Goal: Book appointment/travel/reservation

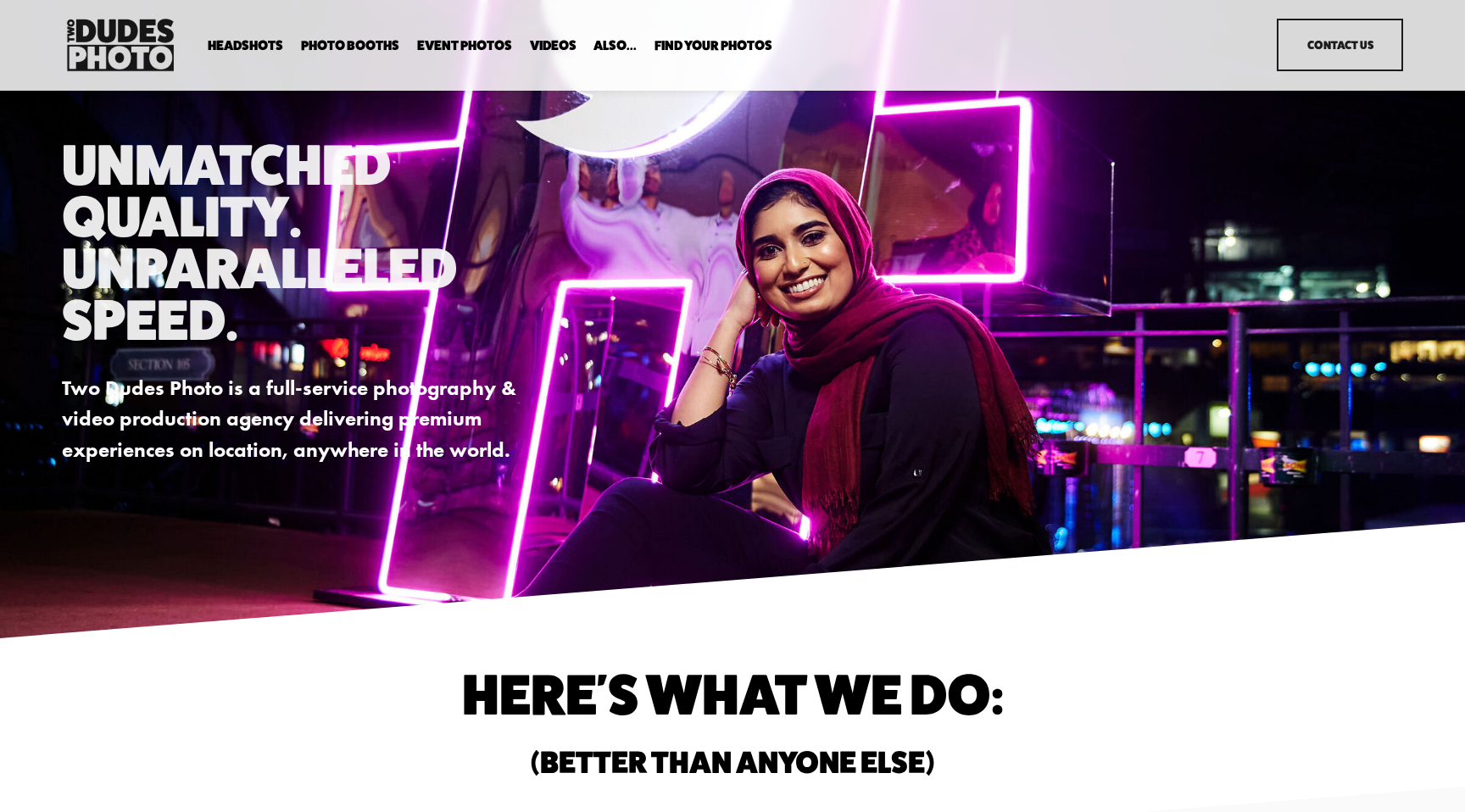
click at [0, 0] on span "Drop-In Headshot Sessions" at bounding box center [0, 0] width 0 height 0
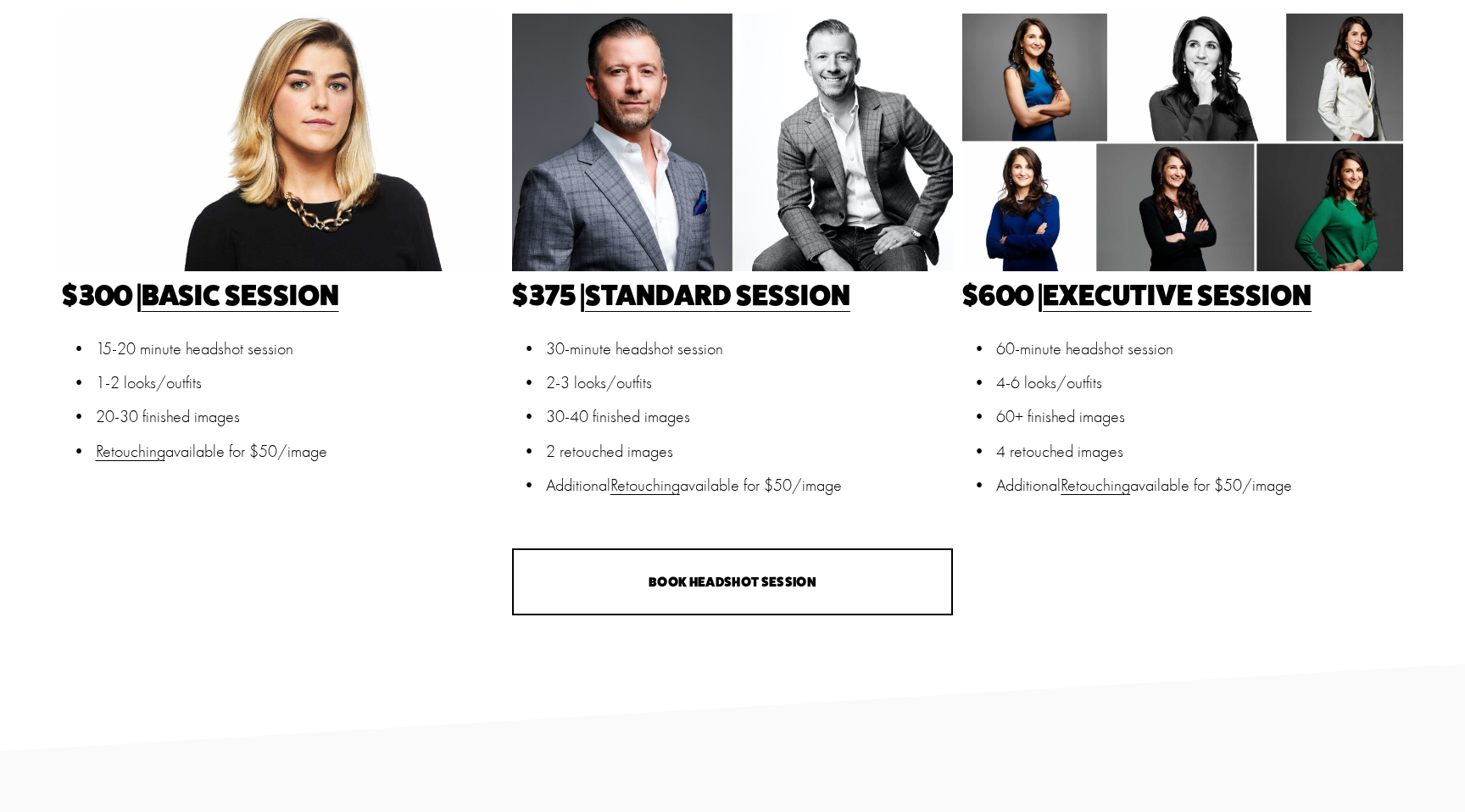
scroll to position [602, 0]
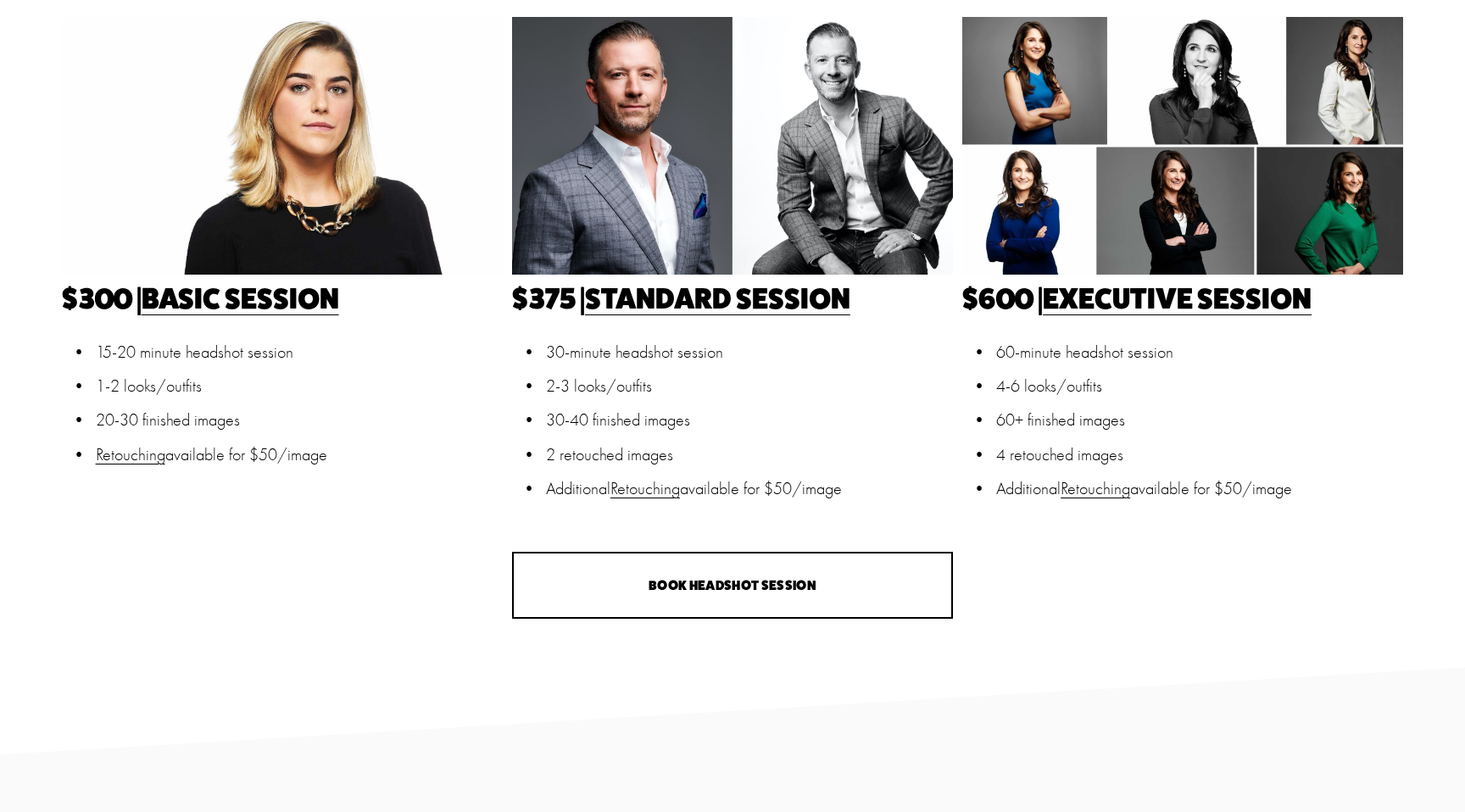
click at [1101, 289] on link "Executive Session" at bounding box center [1178, 298] width 269 height 35
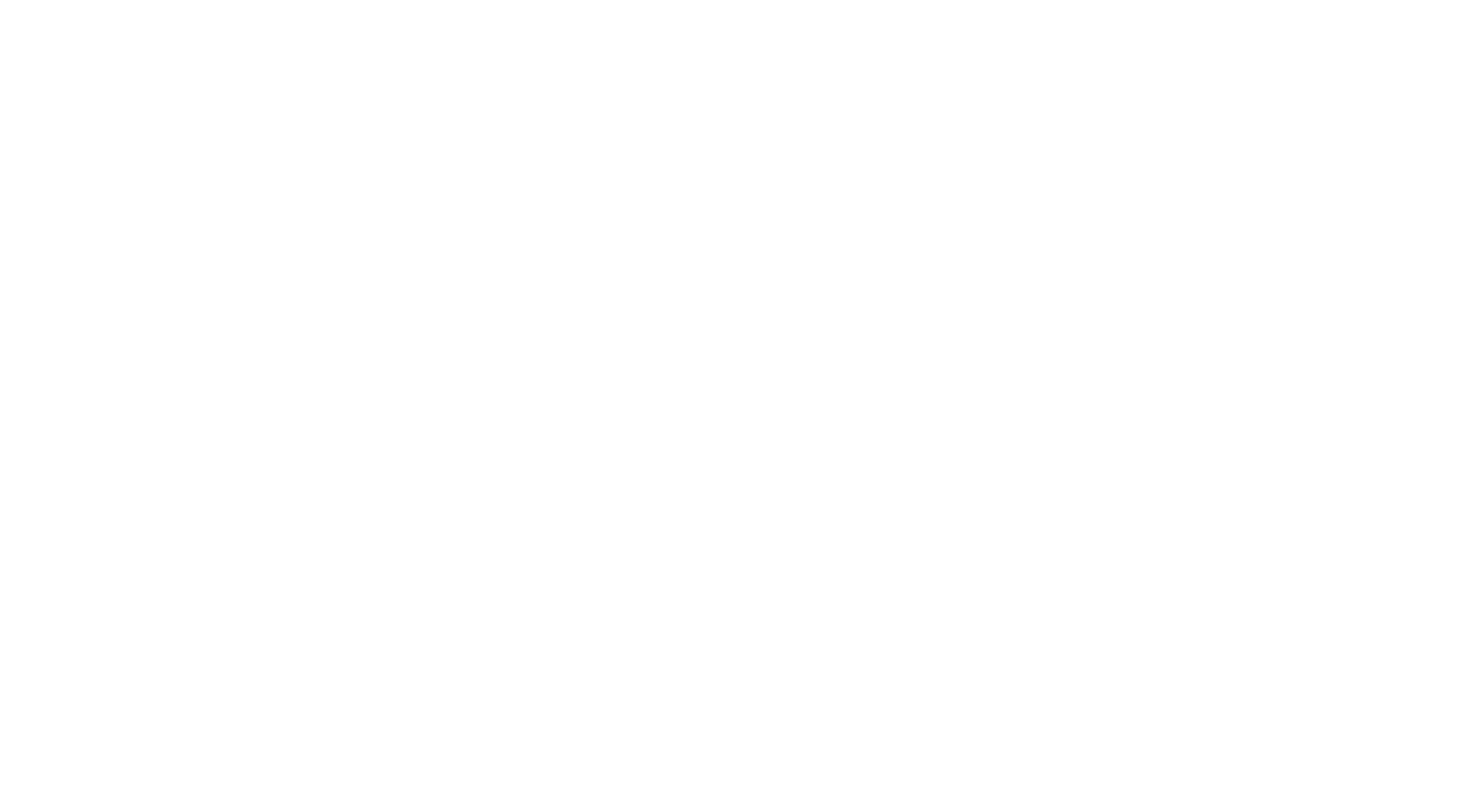
scroll to position [448, 0]
